Goal: Information Seeking & Learning: Compare options

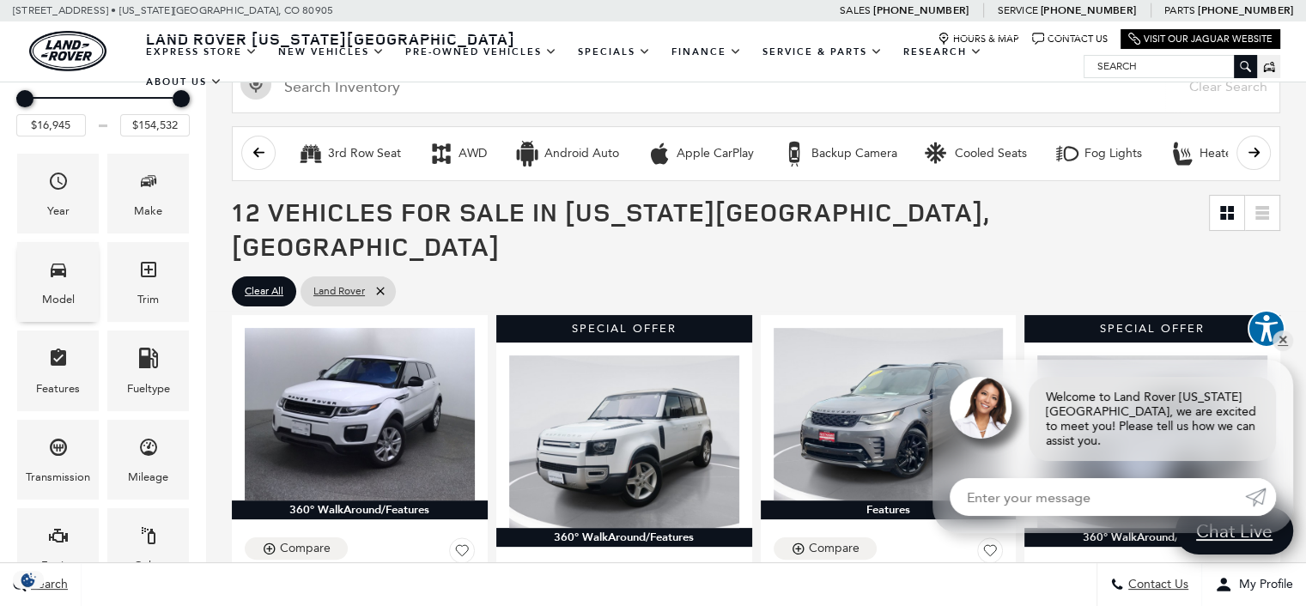
scroll to position [172, 0]
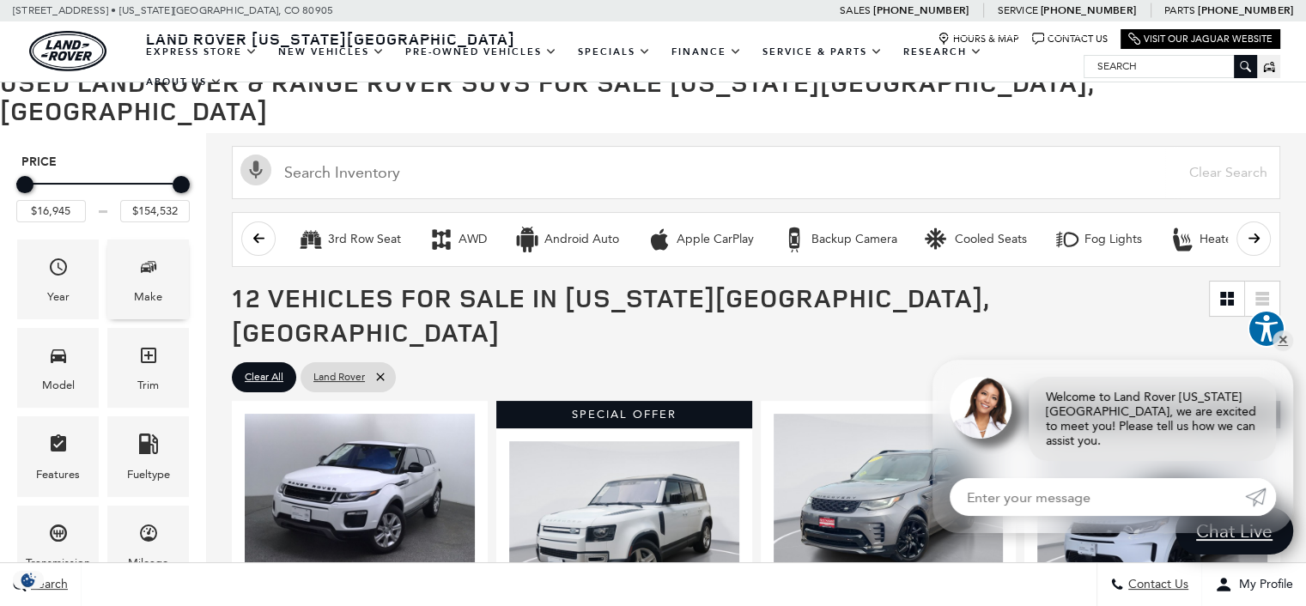
click at [165, 250] on div "Make" at bounding box center [148, 280] width 82 height 80
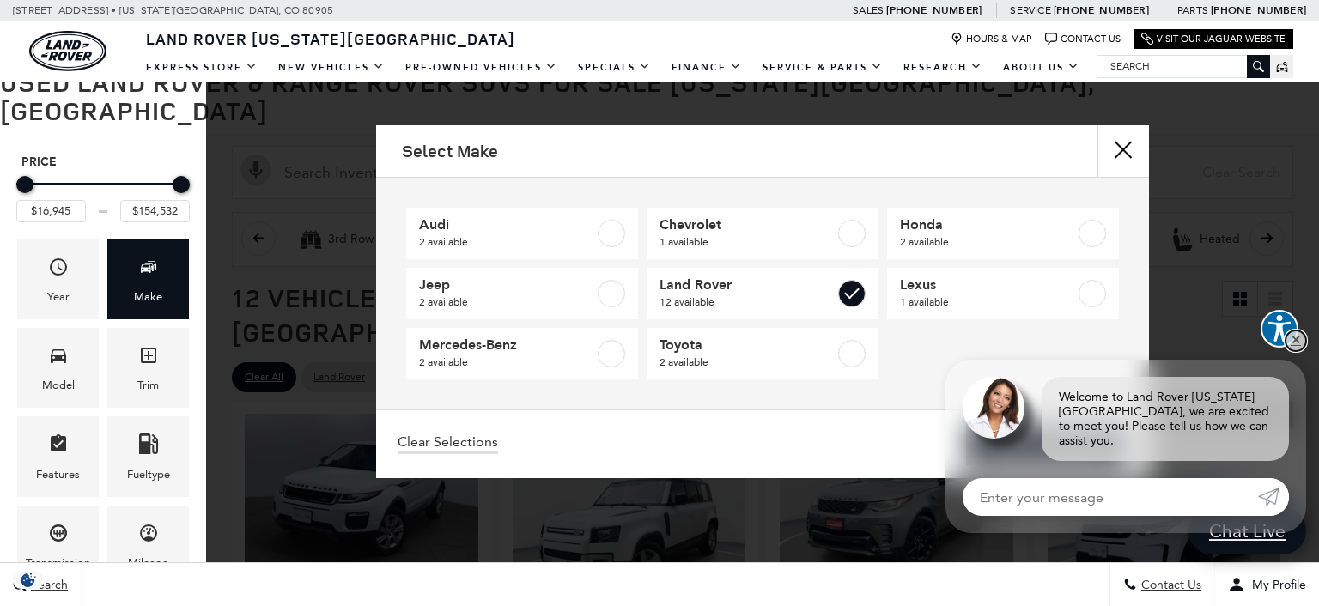
click at [1296, 351] on link "✕" at bounding box center [1295, 341] width 21 height 21
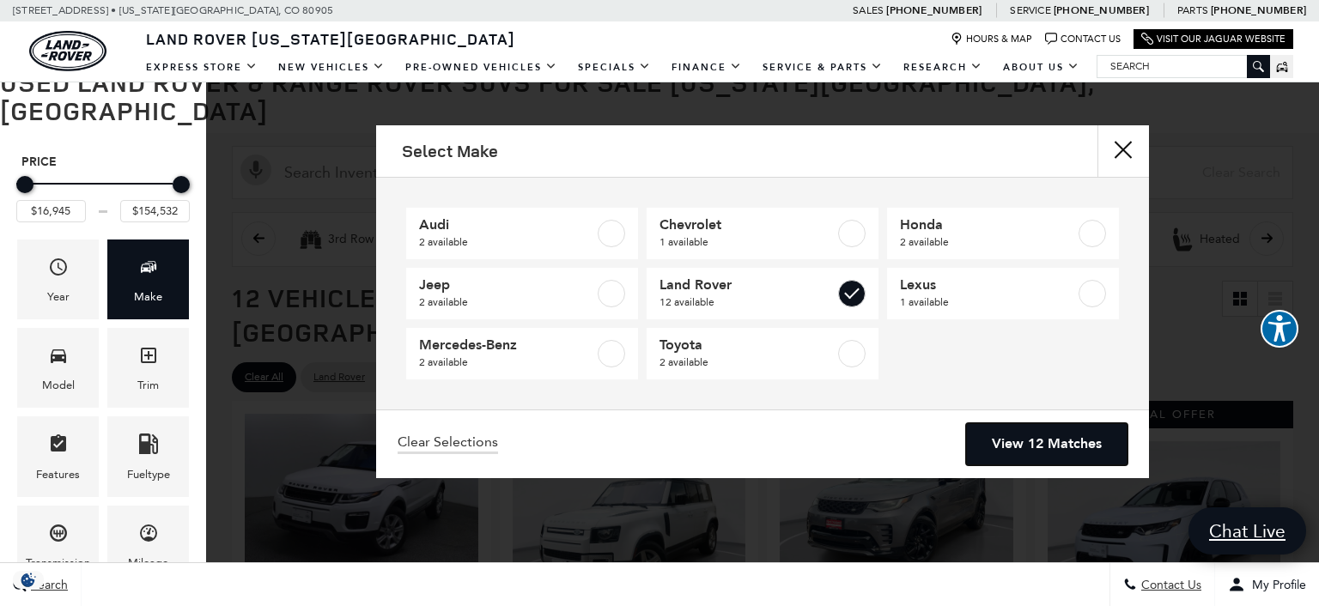
click at [1051, 444] on link "View 12 Matches" at bounding box center [1046, 444] width 161 height 42
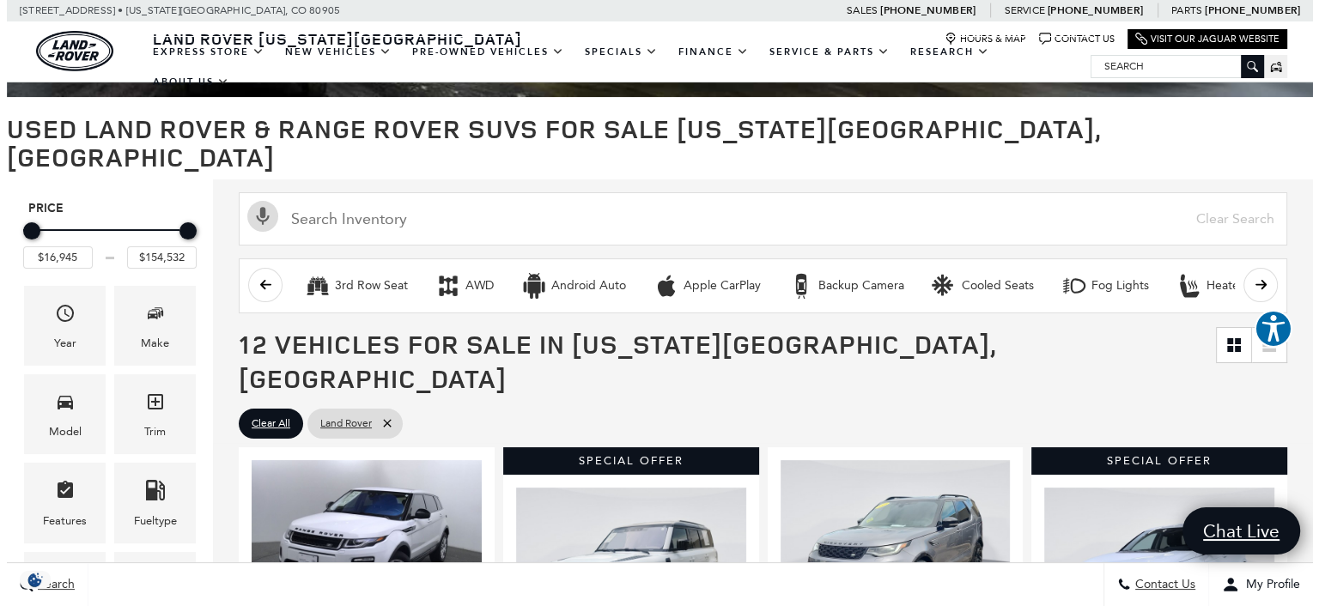
scroll to position [86, 0]
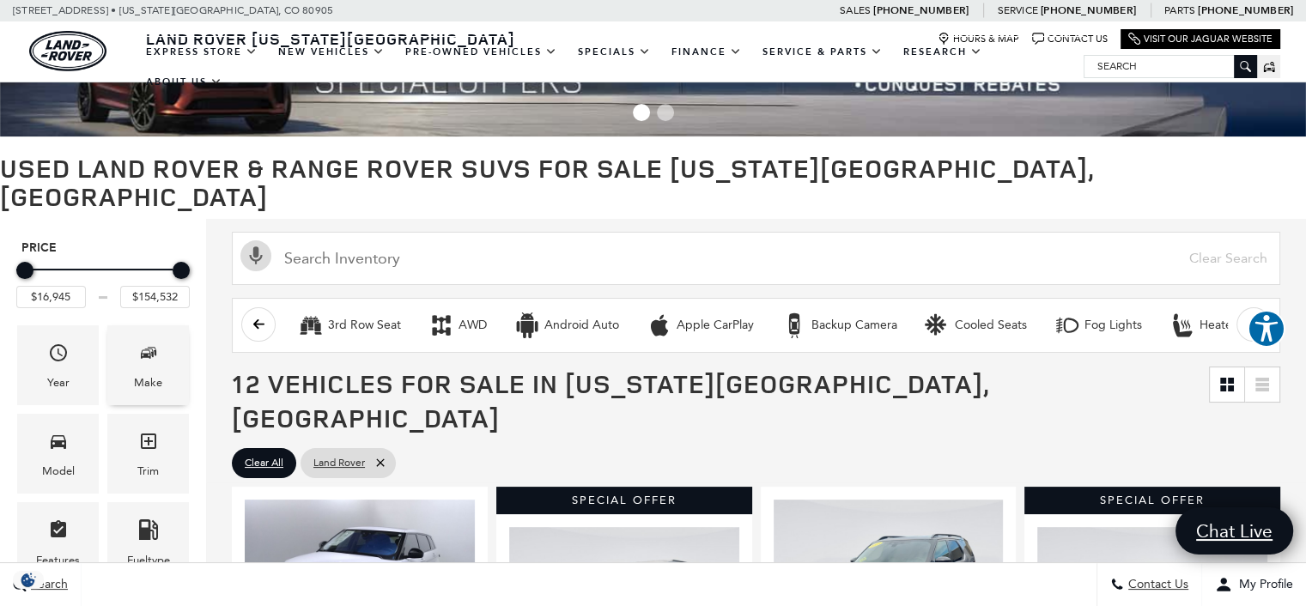
click at [168, 325] on div "Make" at bounding box center [148, 365] width 82 height 80
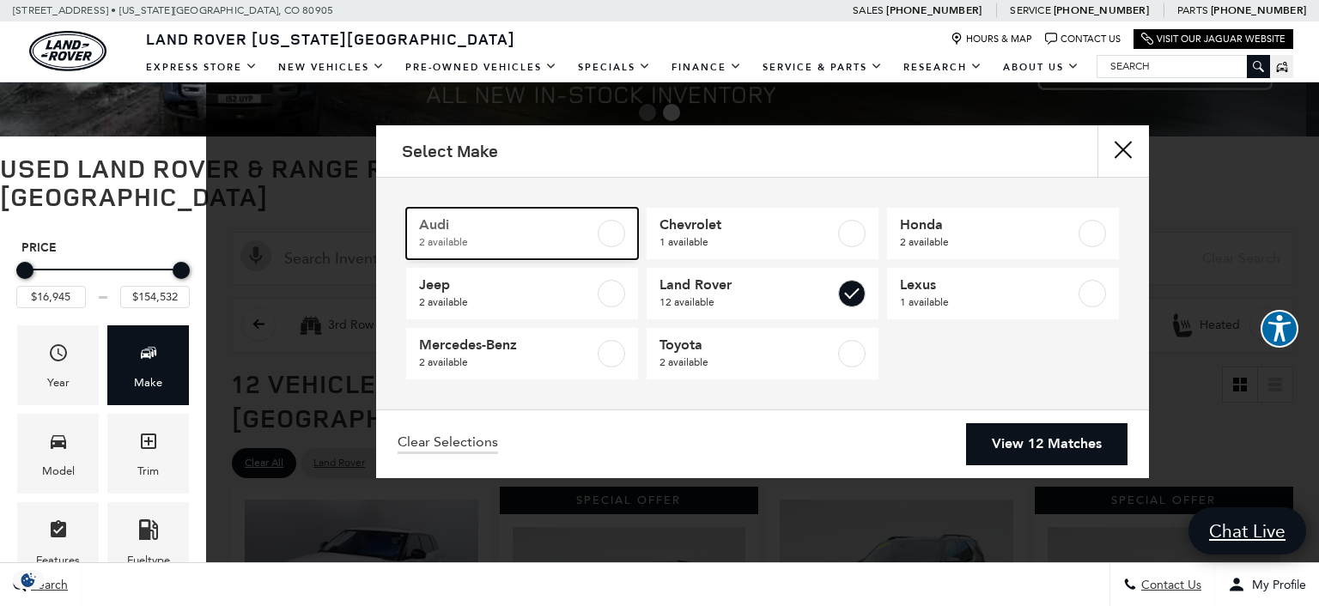
click at [448, 228] on span "Audi" at bounding box center [506, 224] width 175 height 17
checkbox input "true"
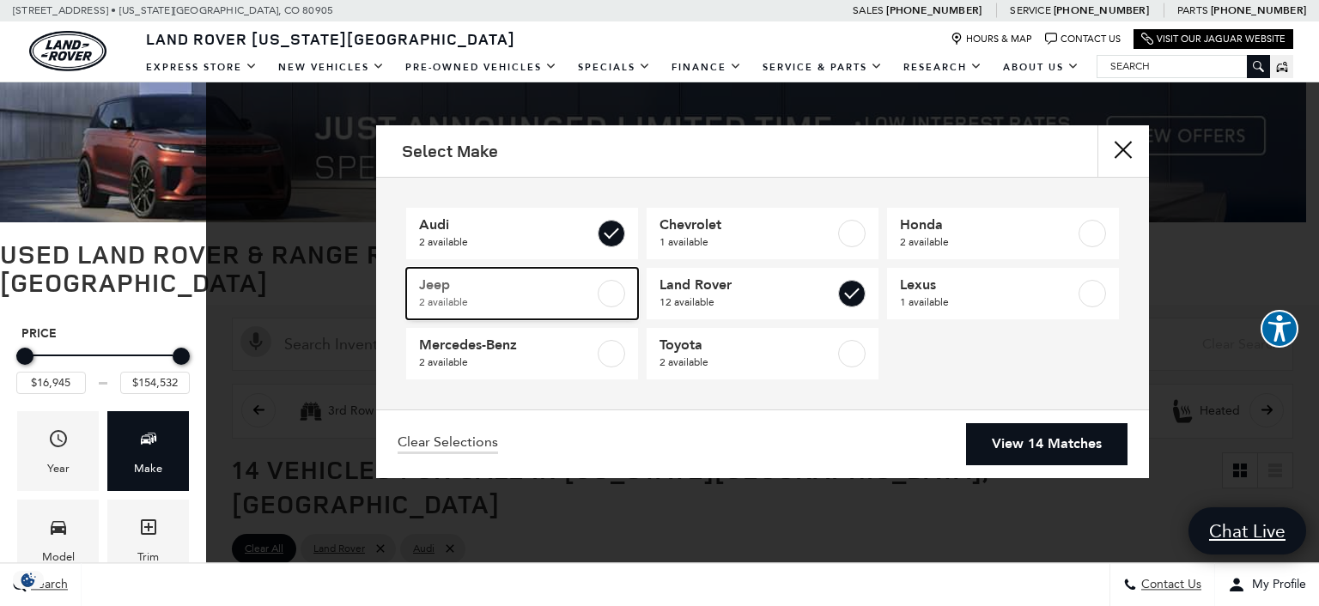
click at [484, 297] on span "2 available" at bounding box center [506, 302] width 175 height 17
type input "$16,136"
checkbox input "true"
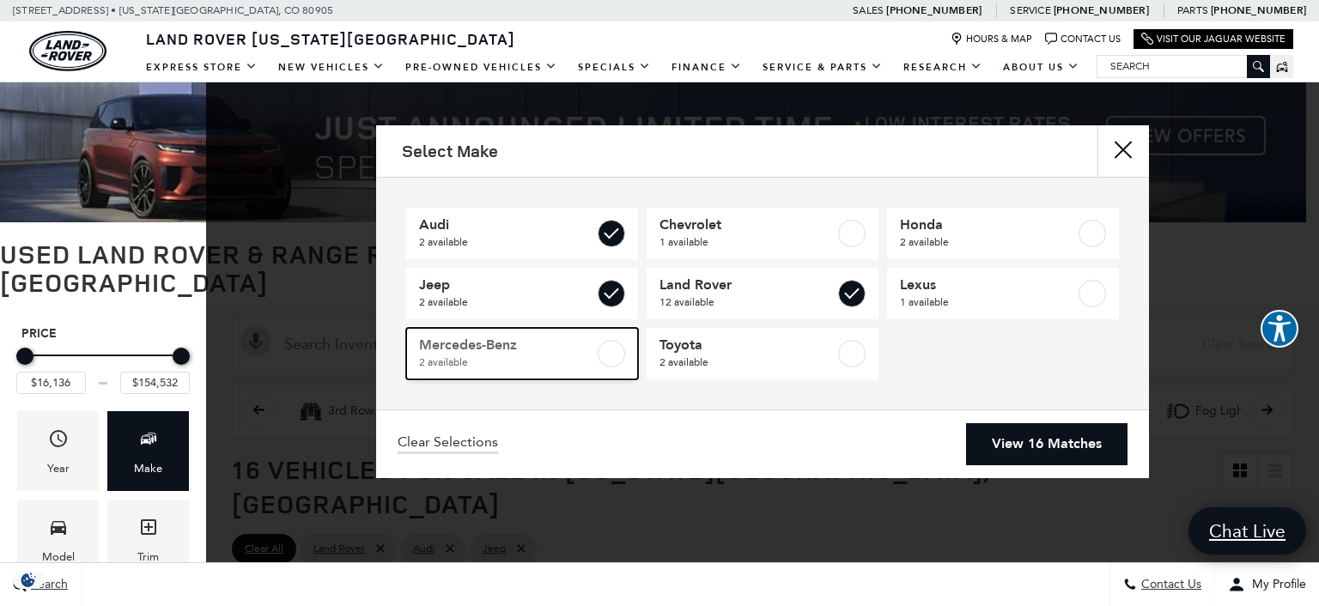
click at [481, 340] on span "Mercedes-Benz" at bounding box center [506, 345] width 175 height 17
checkbox input "true"
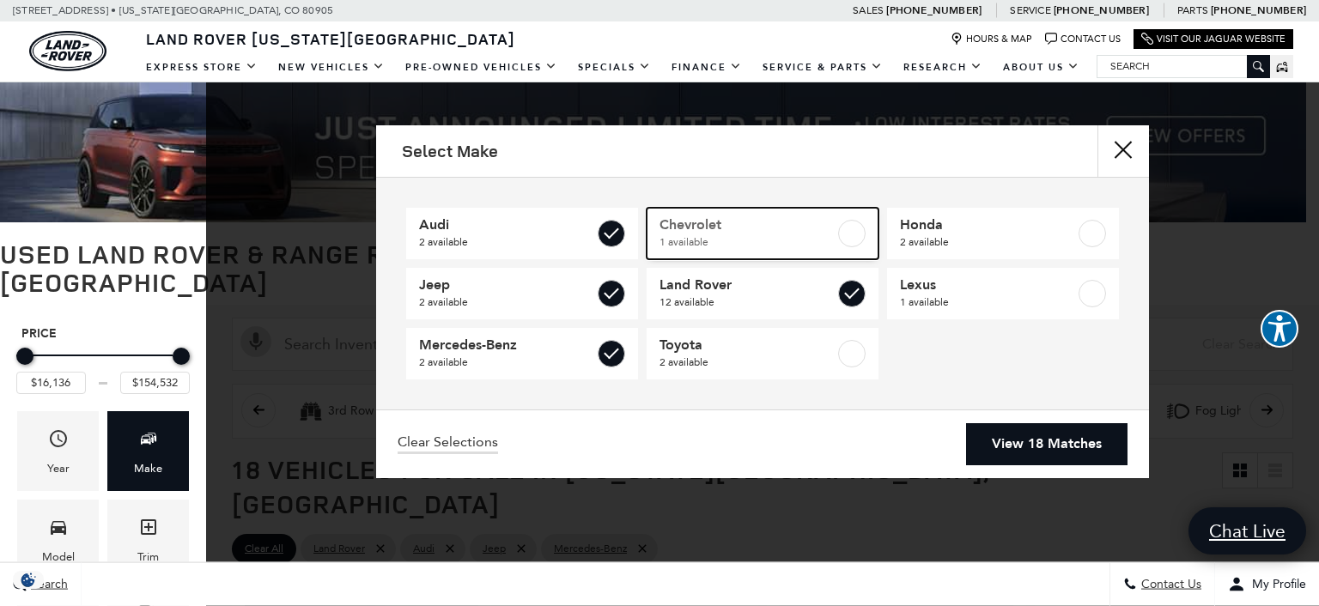
click at [793, 217] on span "Chevrolet" at bounding box center [746, 224] width 175 height 17
checkbox input "true"
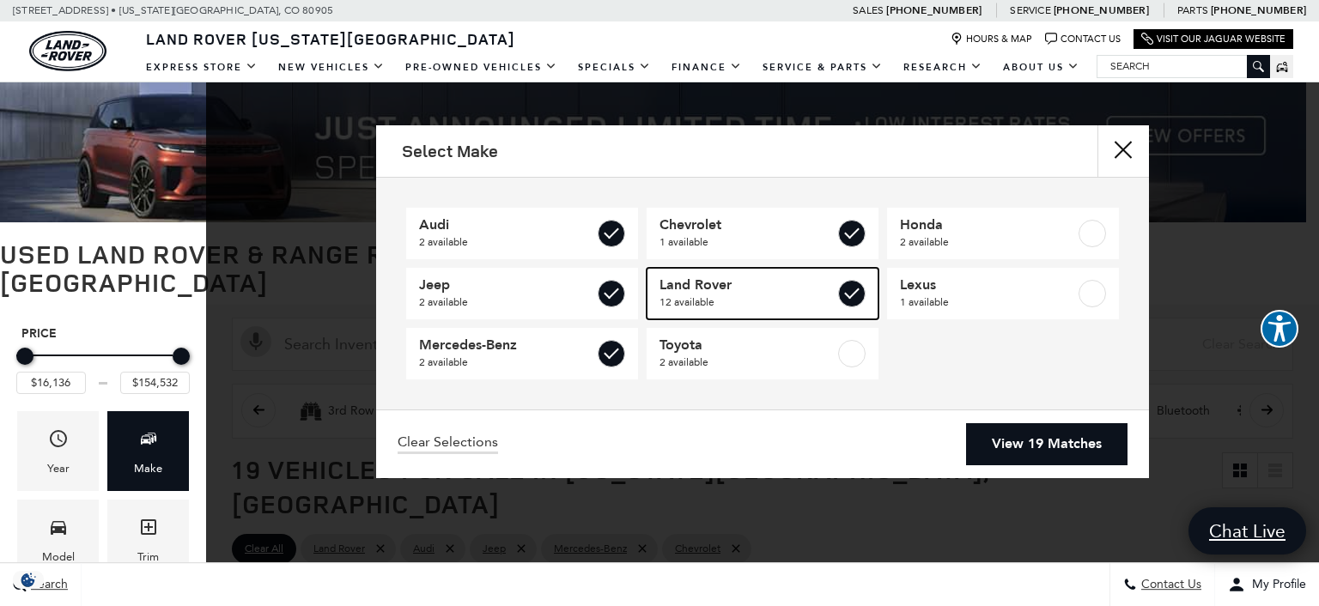
drag, startPoint x: 777, startPoint y: 270, endPoint x: 760, endPoint y: 323, distance: 55.1
click at [776, 270] on link "Land Rover 12 available" at bounding box center [763, 294] width 232 height 52
type input "$68,589"
checkbox input "false"
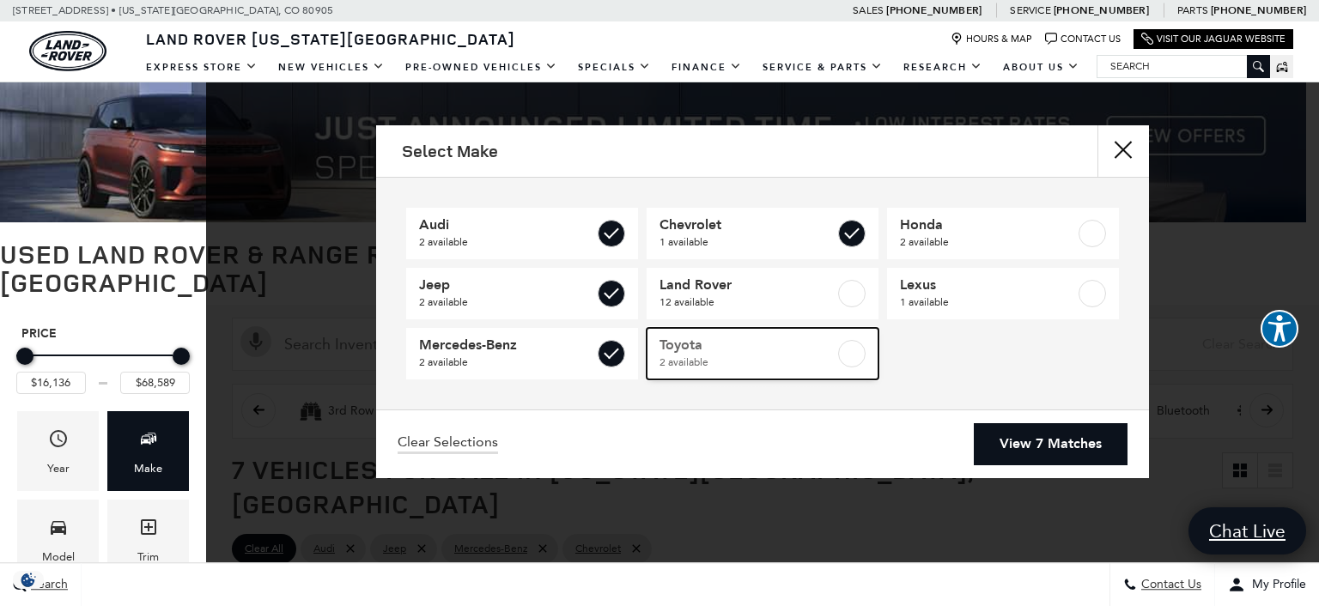
drag, startPoint x: 752, startPoint y: 346, endPoint x: 824, endPoint y: 332, distance: 73.4
click at [752, 346] on span "Toyota" at bounding box center [746, 345] width 175 height 17
checkbox input "true"
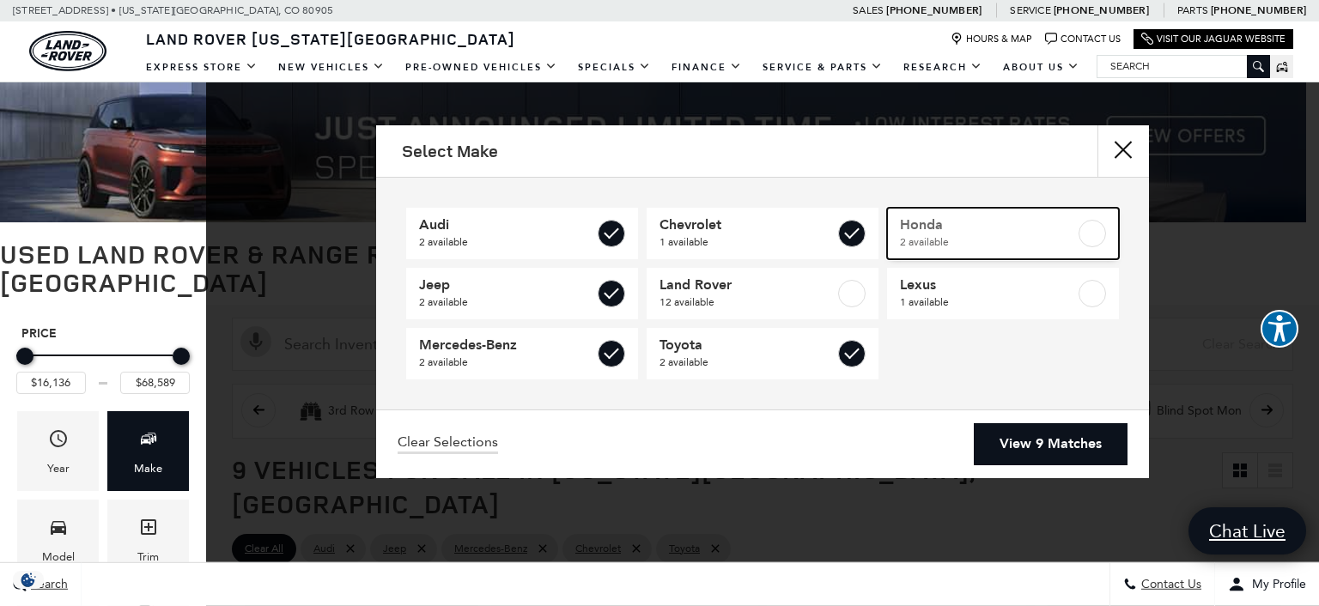
click at [932, 236] on span "2 available" at bounding box center [987, 242] width 175 height 17
checkbox input "true"
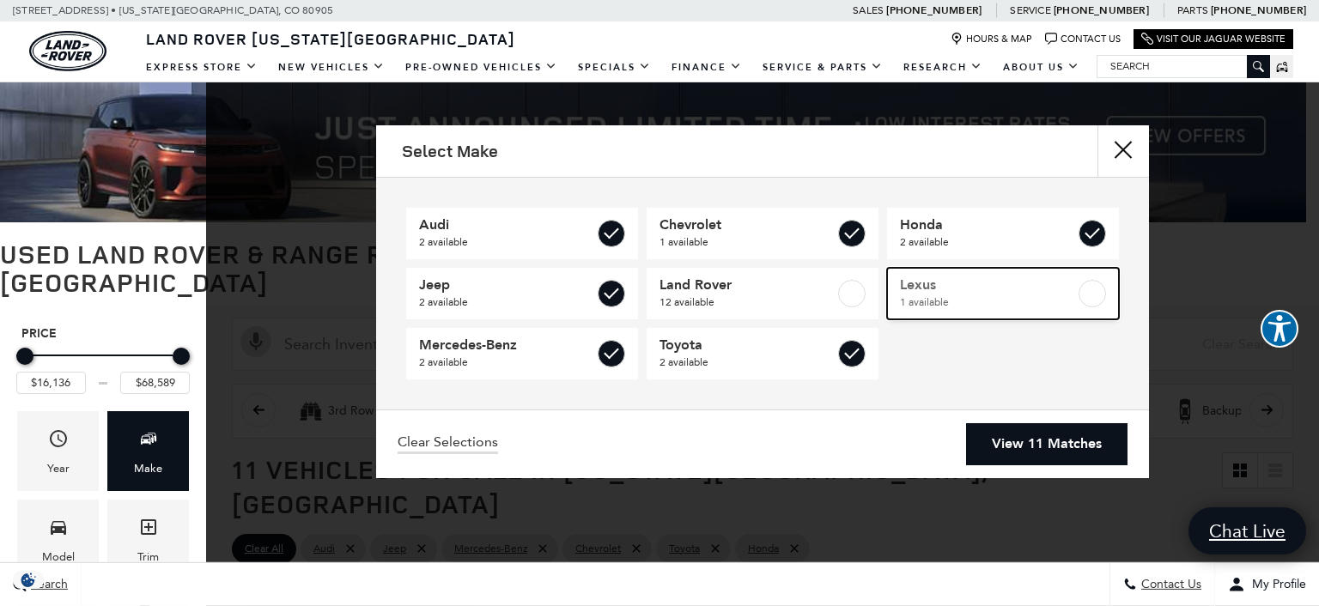
click at [941, 276] on span "Lexus" at bounding box center [987, 284] width 175 height 17
checkbox input "true"
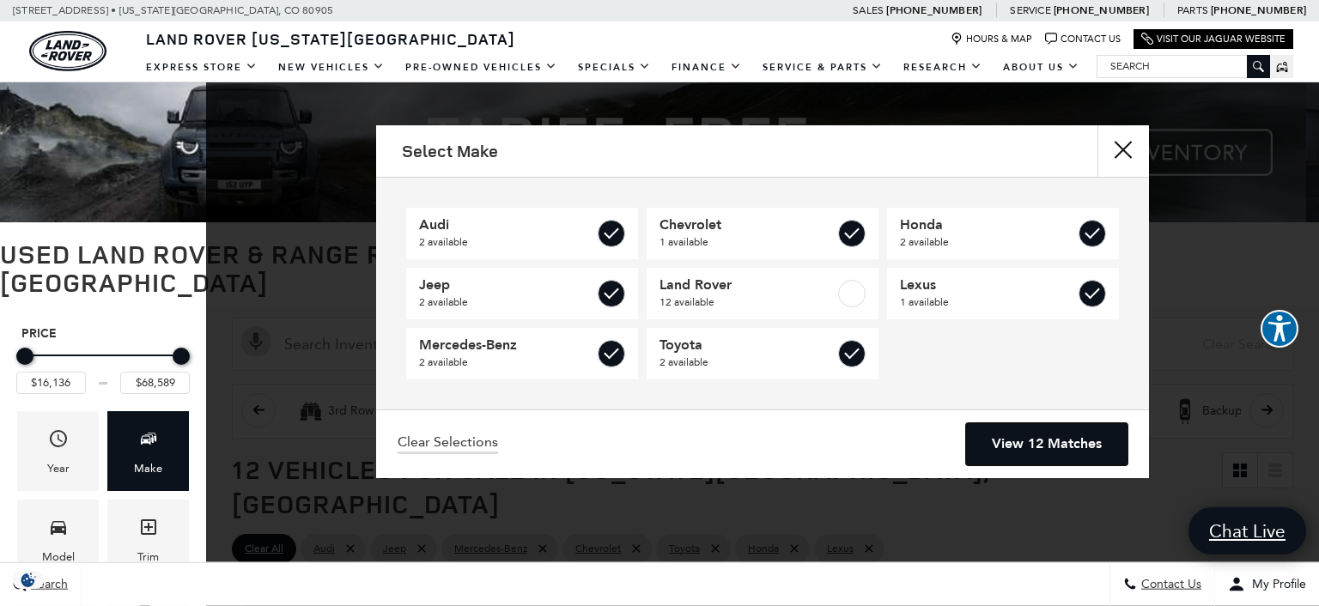
click at [1013, 435] on link "View 12 Matches" at bounding box center [1046, 444] width 161 height 42
